Goal: Information Seeking & Learning: Learn about a topic

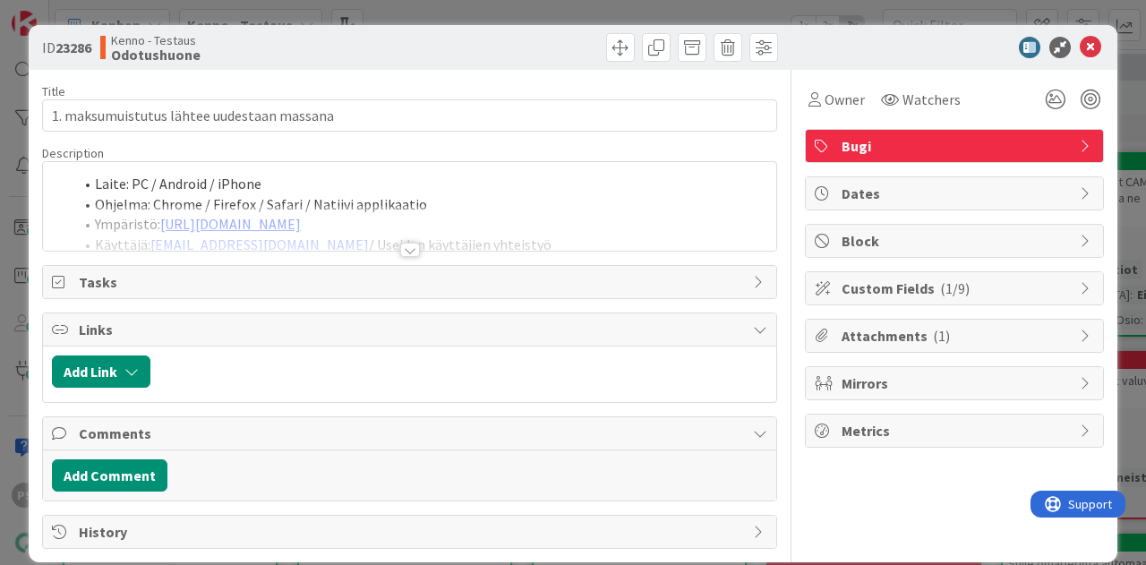
click at [405, 248] on div at bounding box center [410, 250] width 20 height 14
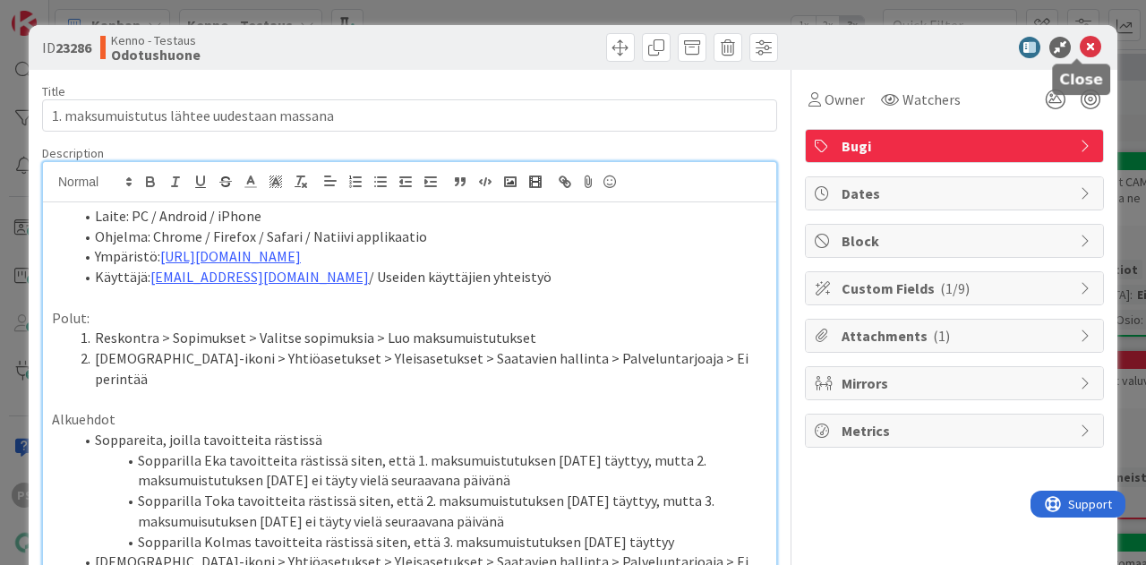
click at [1079, 47] on icon at bounding box center [1089, 47] width 21 height 21
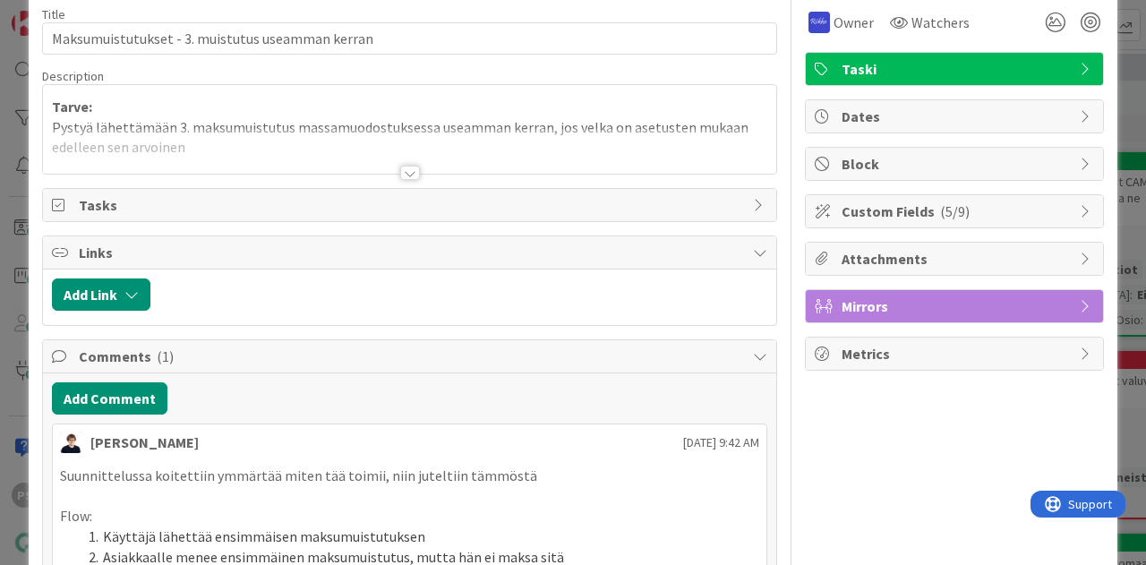
scroll to position [45, 0]
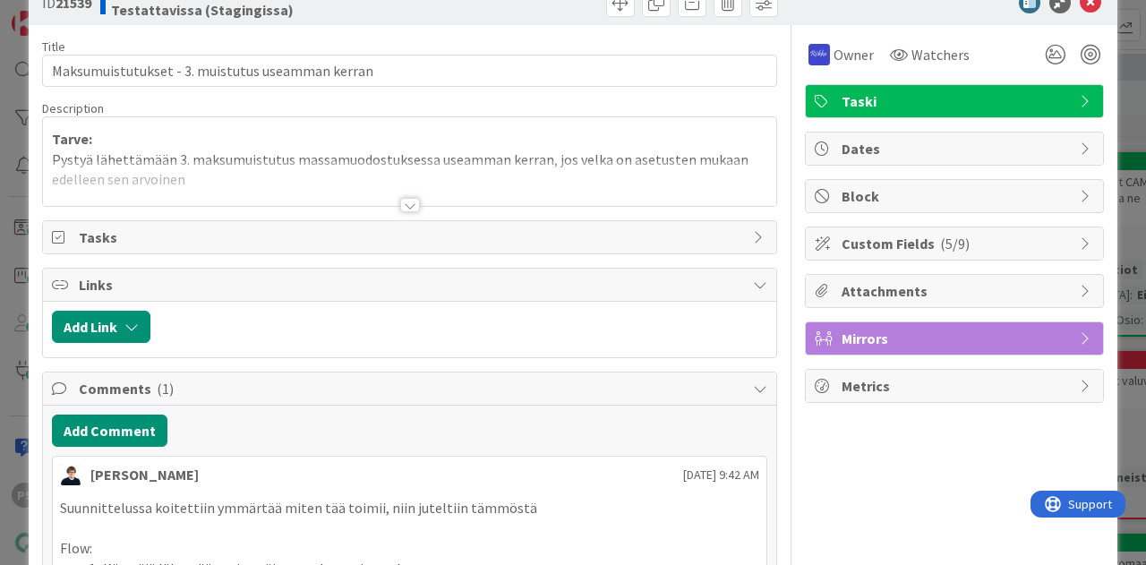
click at [400, 201] on div at bounding box center [410, 205] width 20 height 14
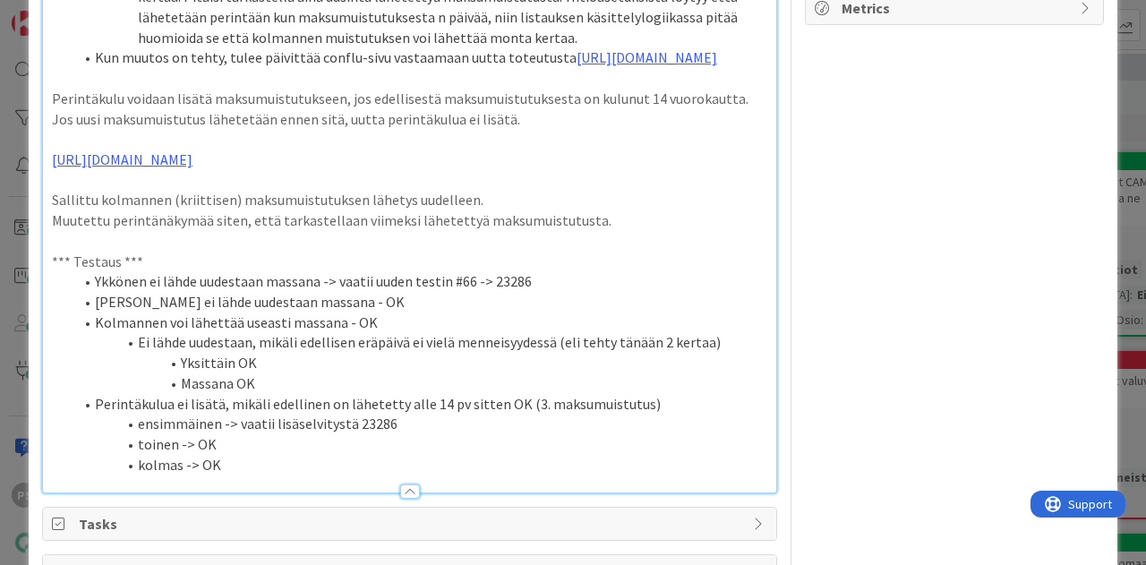
scroll to position [403, 0]
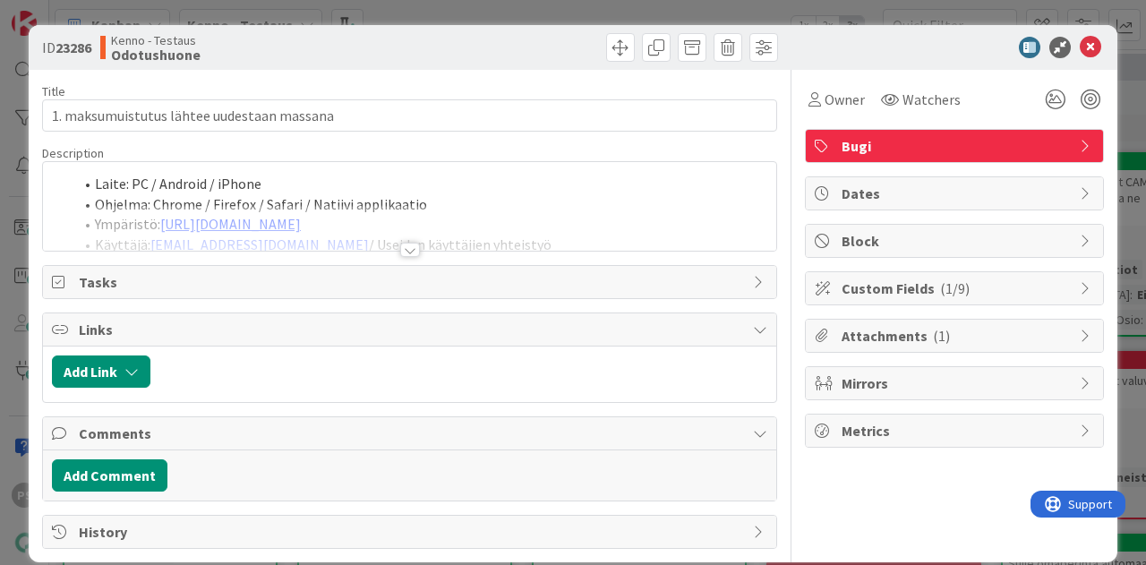
click at [404, 248] on div at bounding box center [410, 250] width 20 height 14
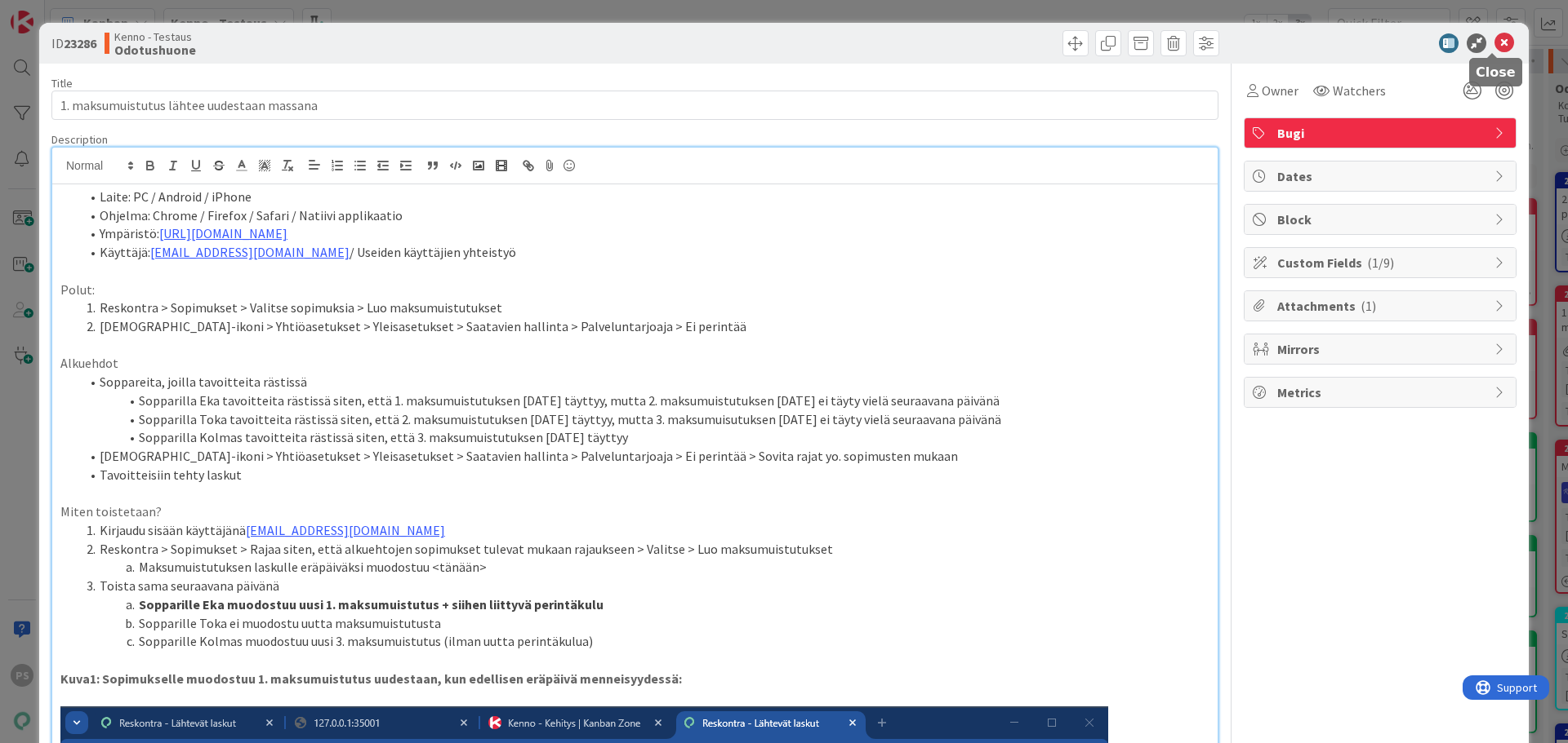
drag, startPoint x: 1492, startPoint y: 37, endPoint x: 1413, endPoint y: 56, distance: 81.3
click at [1044, 37] on icon at bounding box center [1503, 43] width 19 height 19
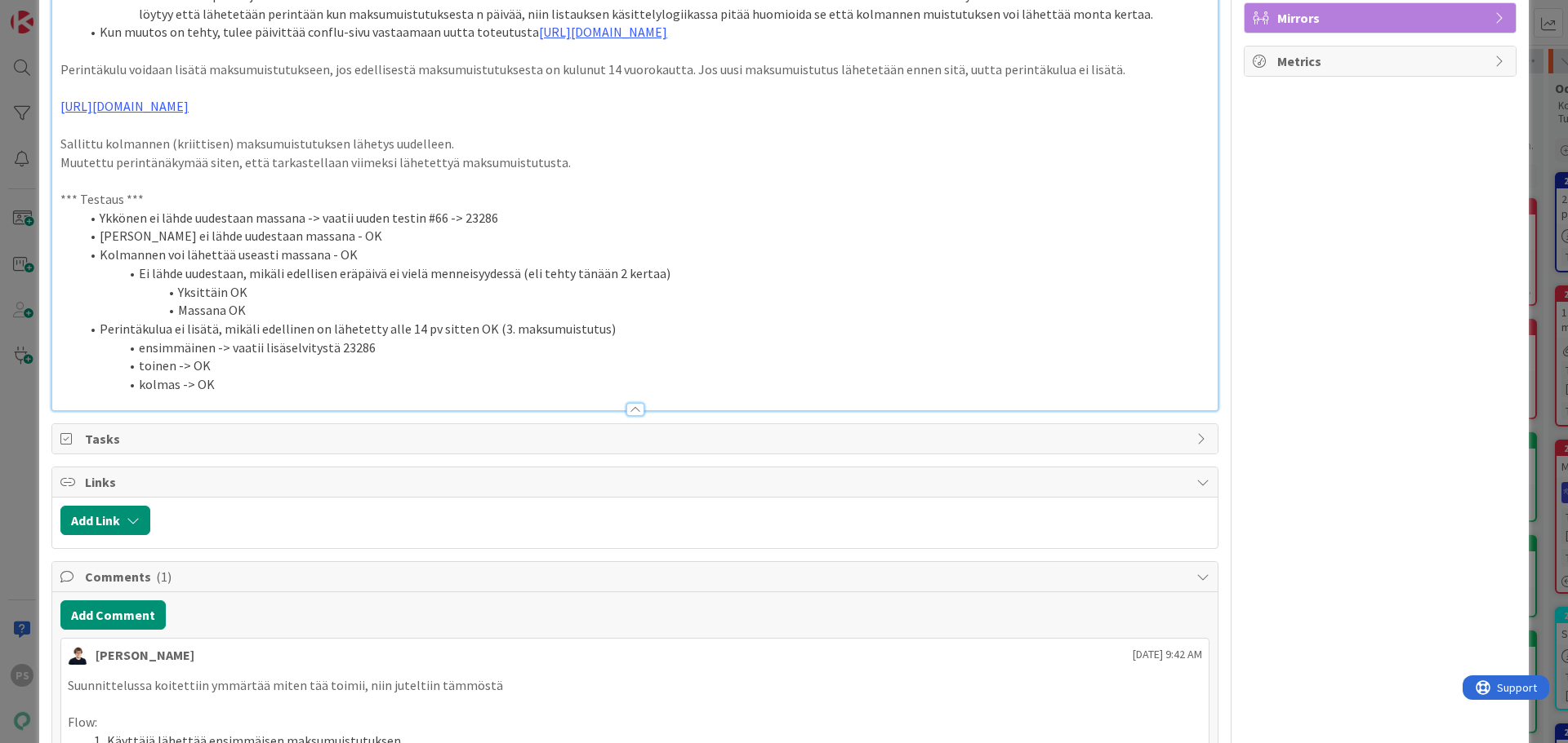
click at [633, 408] on div at bounding box center [636, 409] width 18 height 13
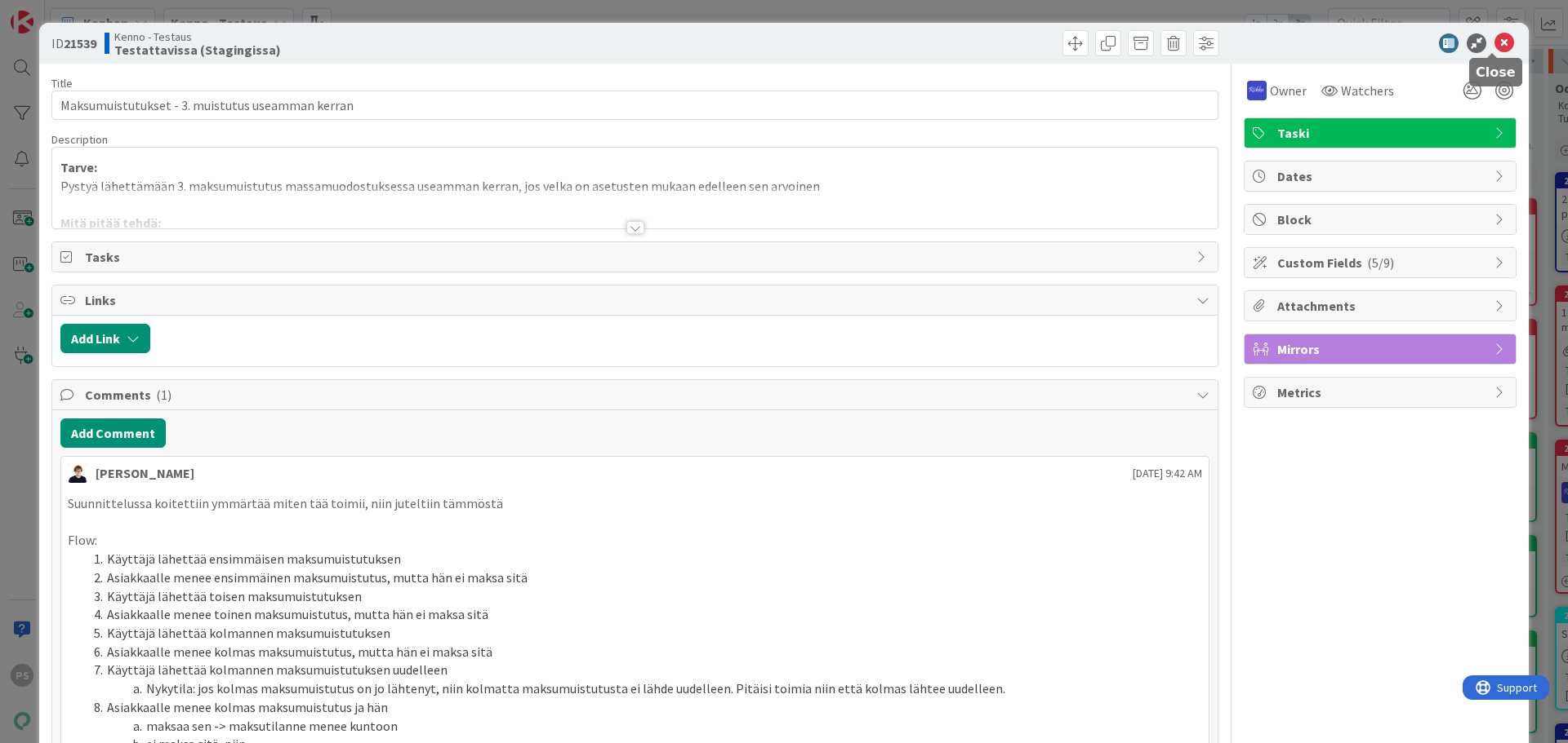
click at [1494, 47] on icon at bounding box center [1503, 43] width 19 height 19
